Goal: Transaction & Acquisition: Purchase product/service

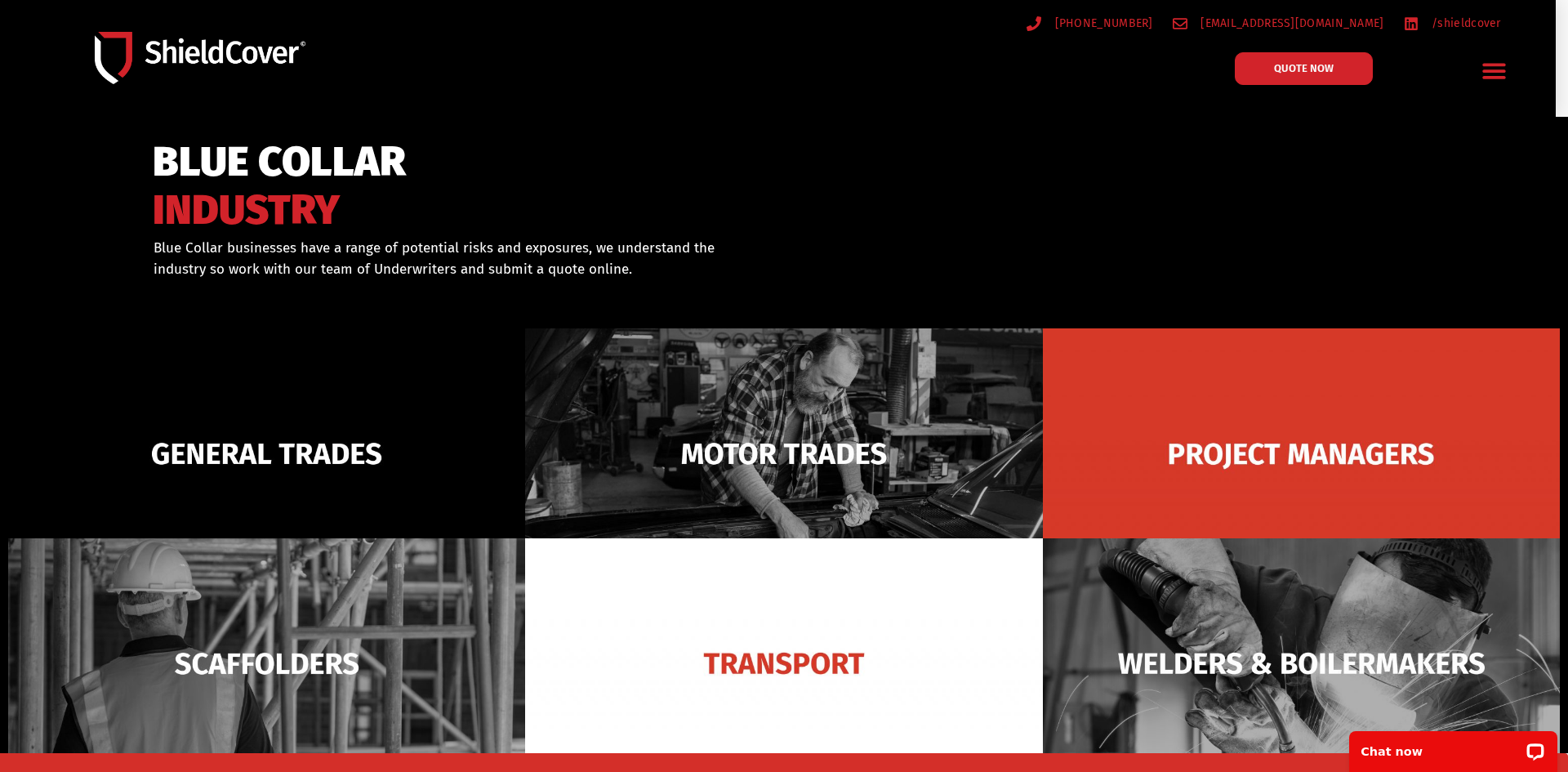
click at [134, 56] on img at bounding box center [199, 57] width 210 height 51
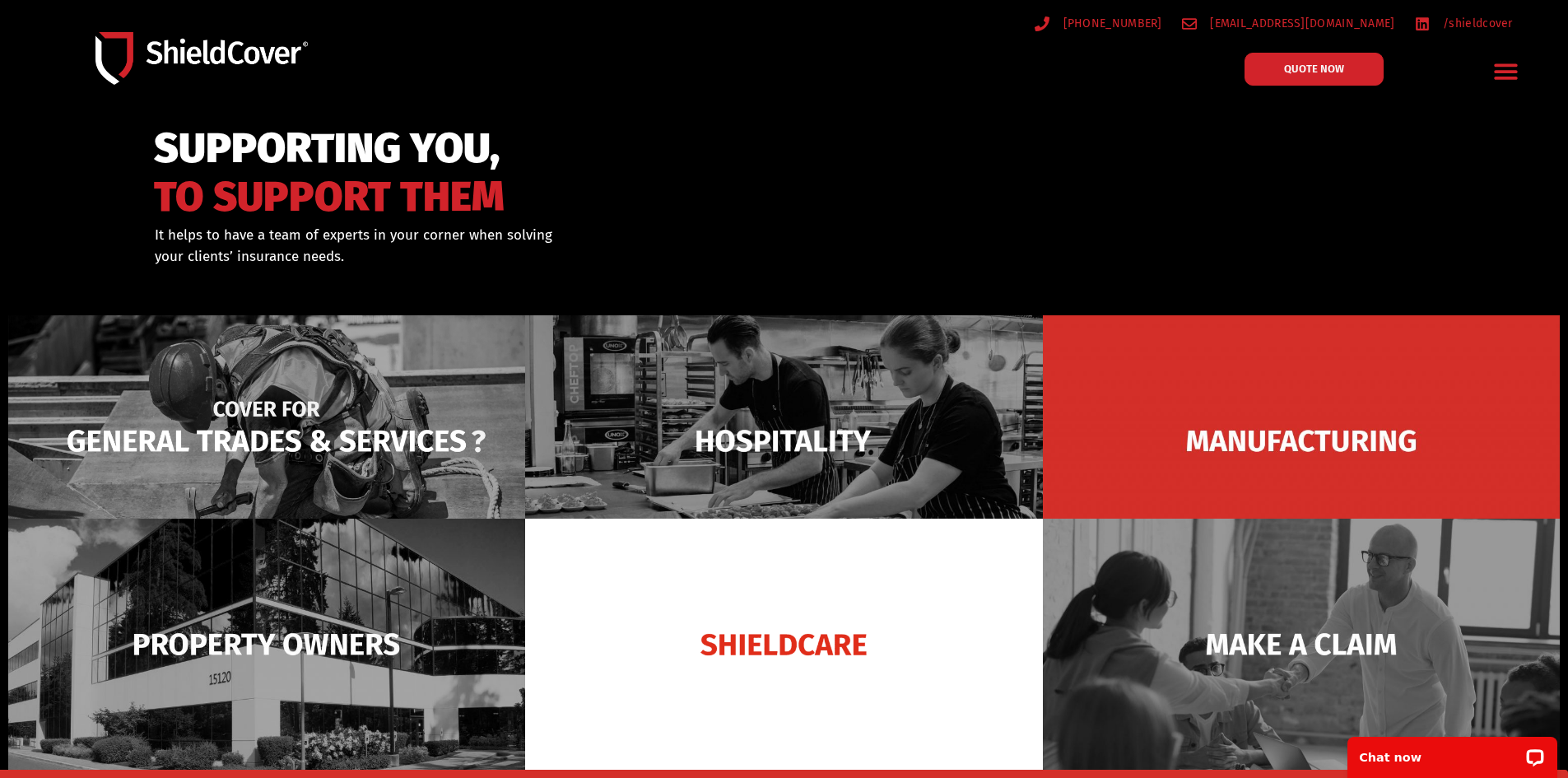
scroll to position [165, 0]
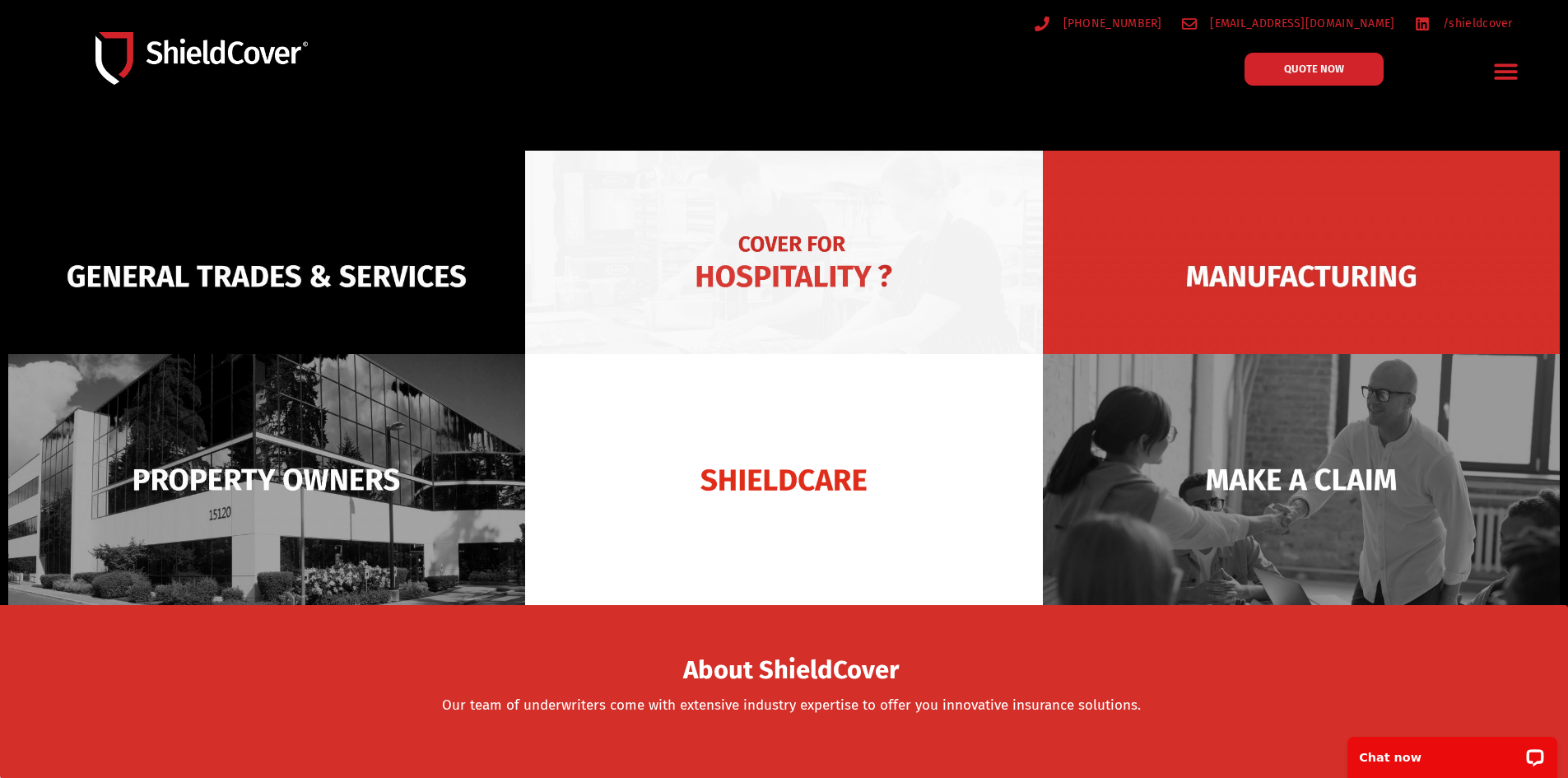
click at [697, 227] on img at bounding box center [784, 275] width 517 height 251
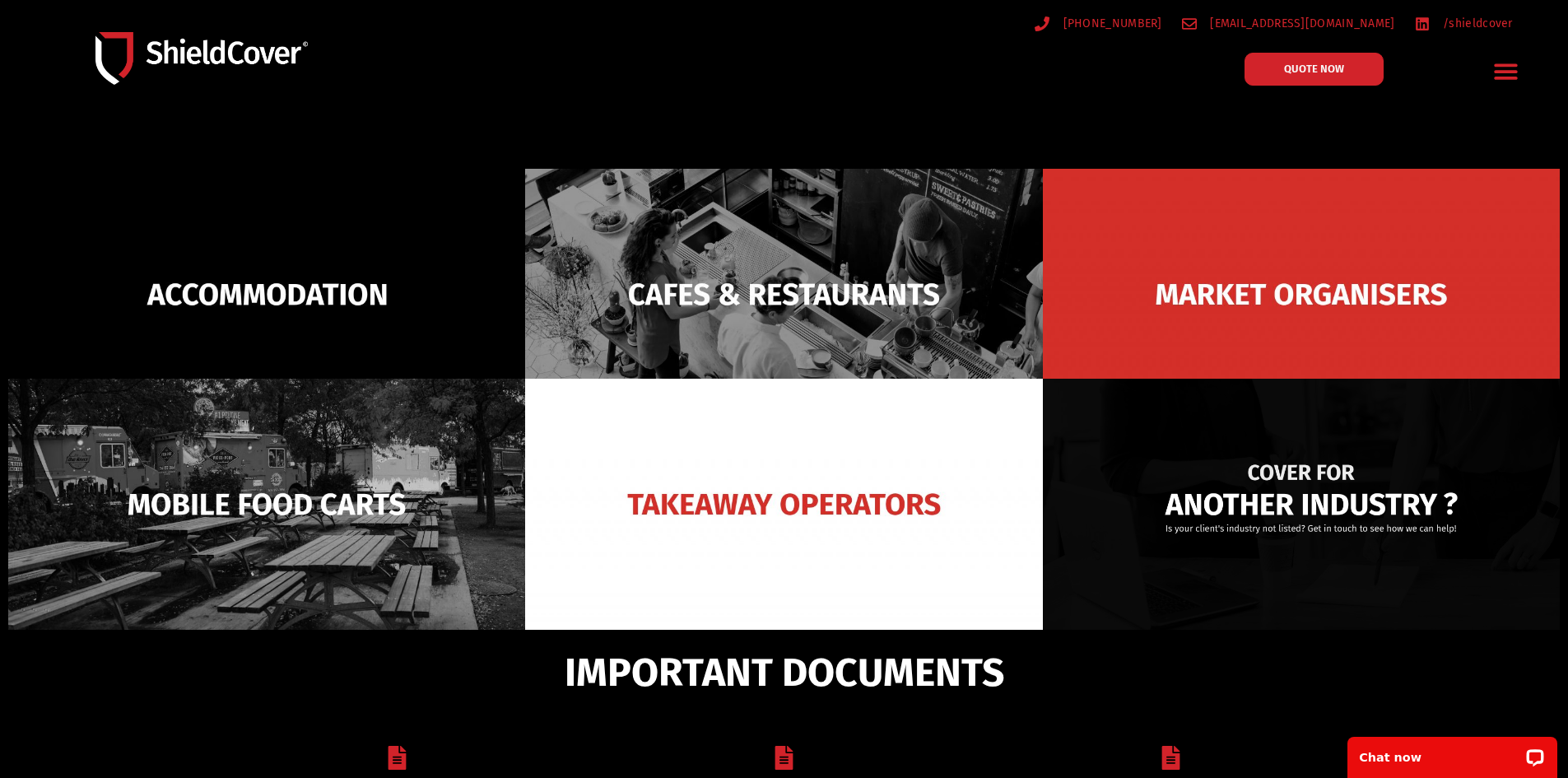
click at [1279, 519] on img at bounding box center [1301, 504] width 517 height 251
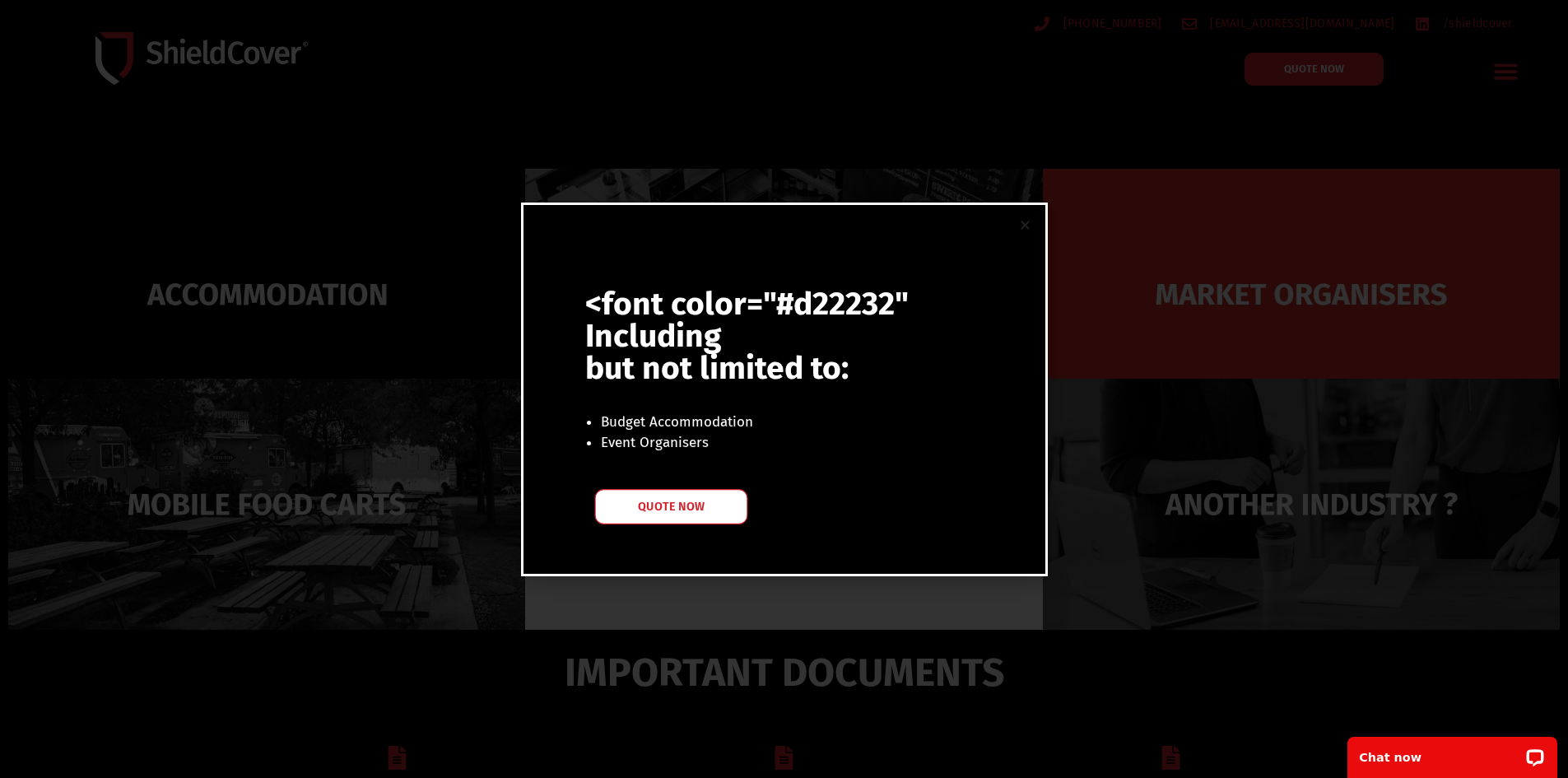
click at [671, 510] on span "QUOTE NOW" at bounding box center [670, 506] width 66 height 12
